Goal: Task Accomplishment & Management: Manage account settings

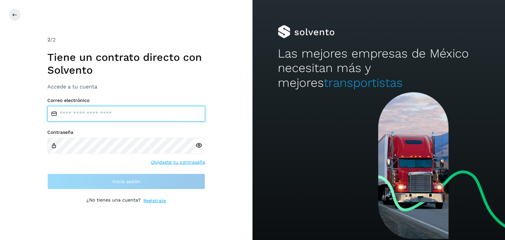
drag, startPoint x: 155, startPoint y: 113, endPoint x: 159, endPoint y: 118, distance: 5.8
click at [159, 118] on input "email" at bounding box center [126, 114] width 158 height 16
type input "**********"
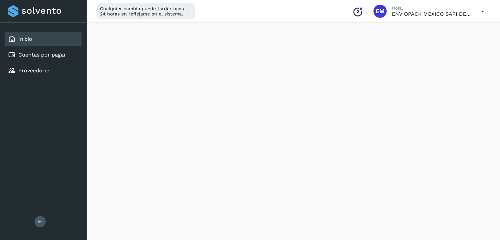
scroll to position [99, 0]
